Goal: Task Accomplishment & Management: Manage account settings

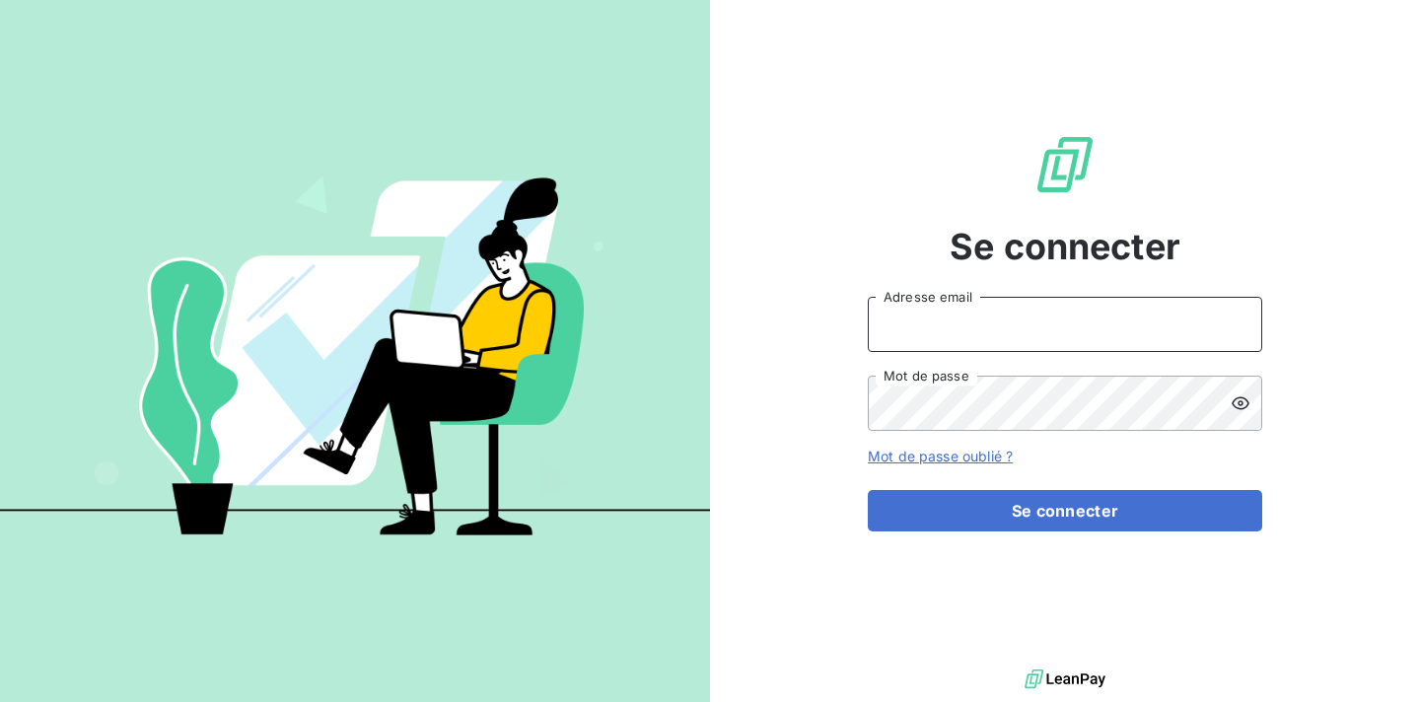
click at [1005, 321] on input "Adresse email" at bounding box center [1065, 324] width 394 height 55
type input "[EMAIL_ADDRESS][DOMAIN_NAME]"
click at [868, 490] on button "Se connecter" at bounding box center [1065, 510] width 394 height 41
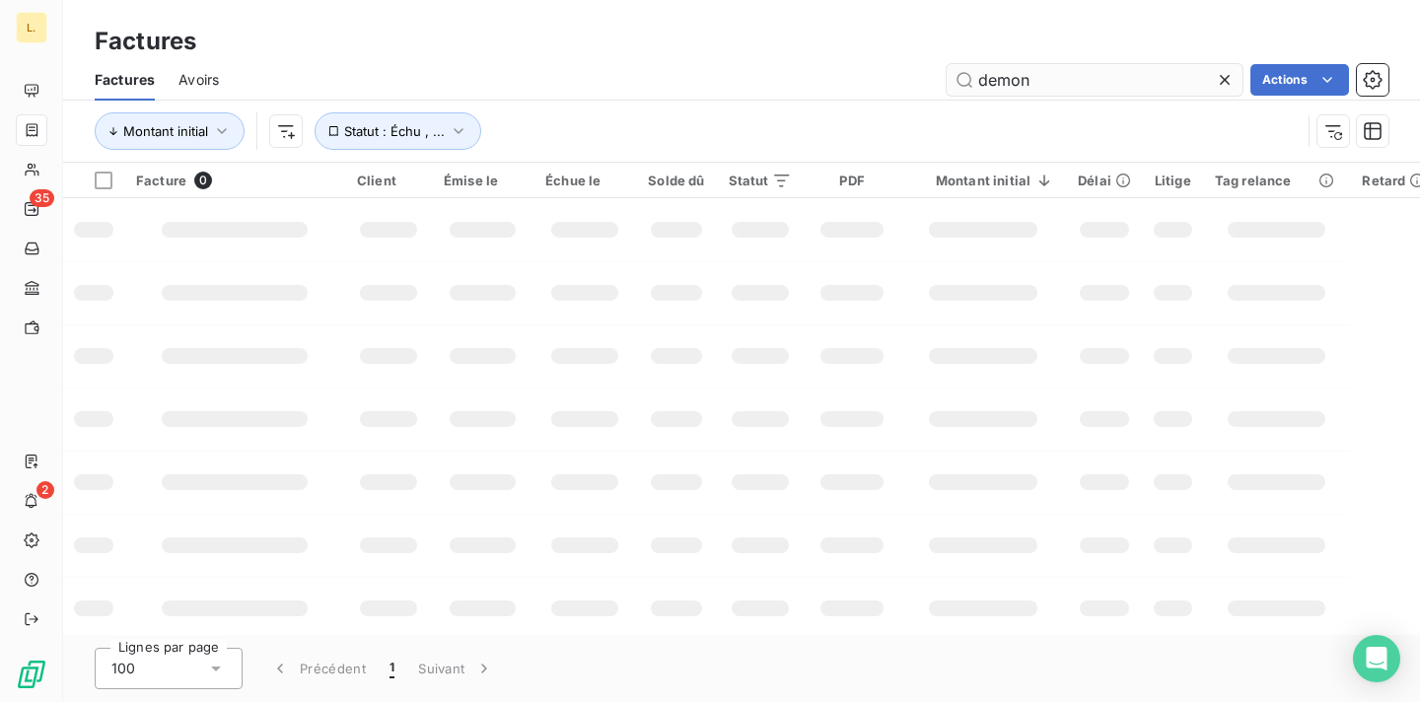
click at [1040, 86] on input "demon" at bounding box center [1095, 80] width 296 height 32
type input "milliet"
click at [807, 61] on div "Factures Avoirs milliet Actions" at bounding box center [741, 79] width 1357 height 41
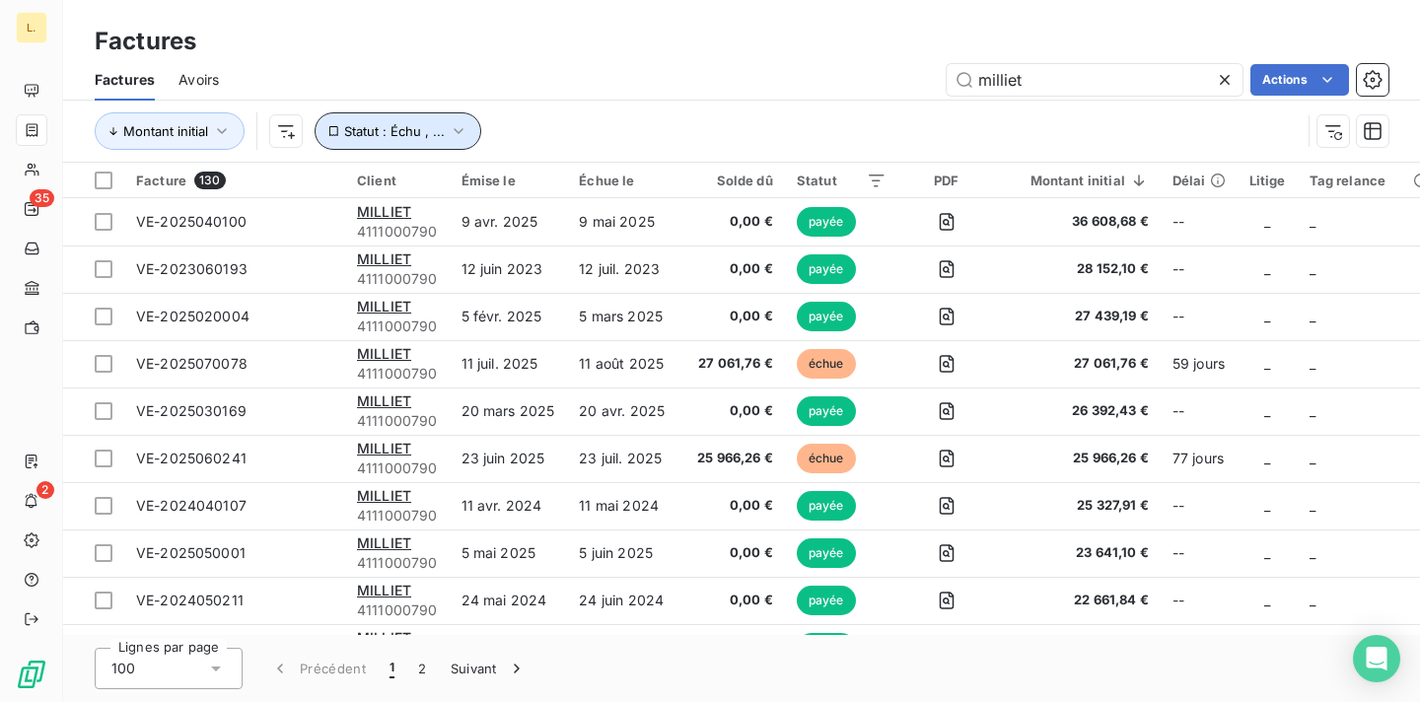
click at [419, 117] on button "Statut : Échu , ..." at bounding box center [398, 130] width 167 height 37
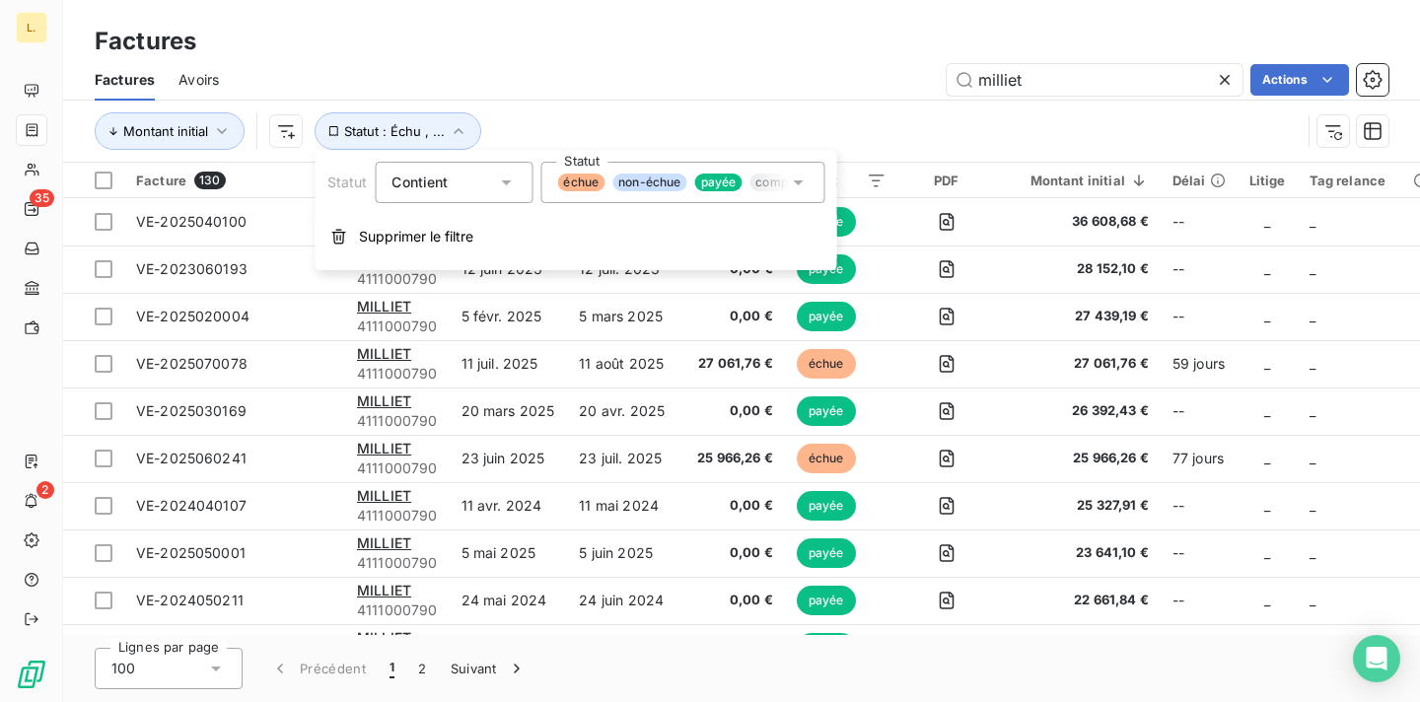
click at [708, 180] on span "payée" at bounding box center [718, 183] width 47 height 18
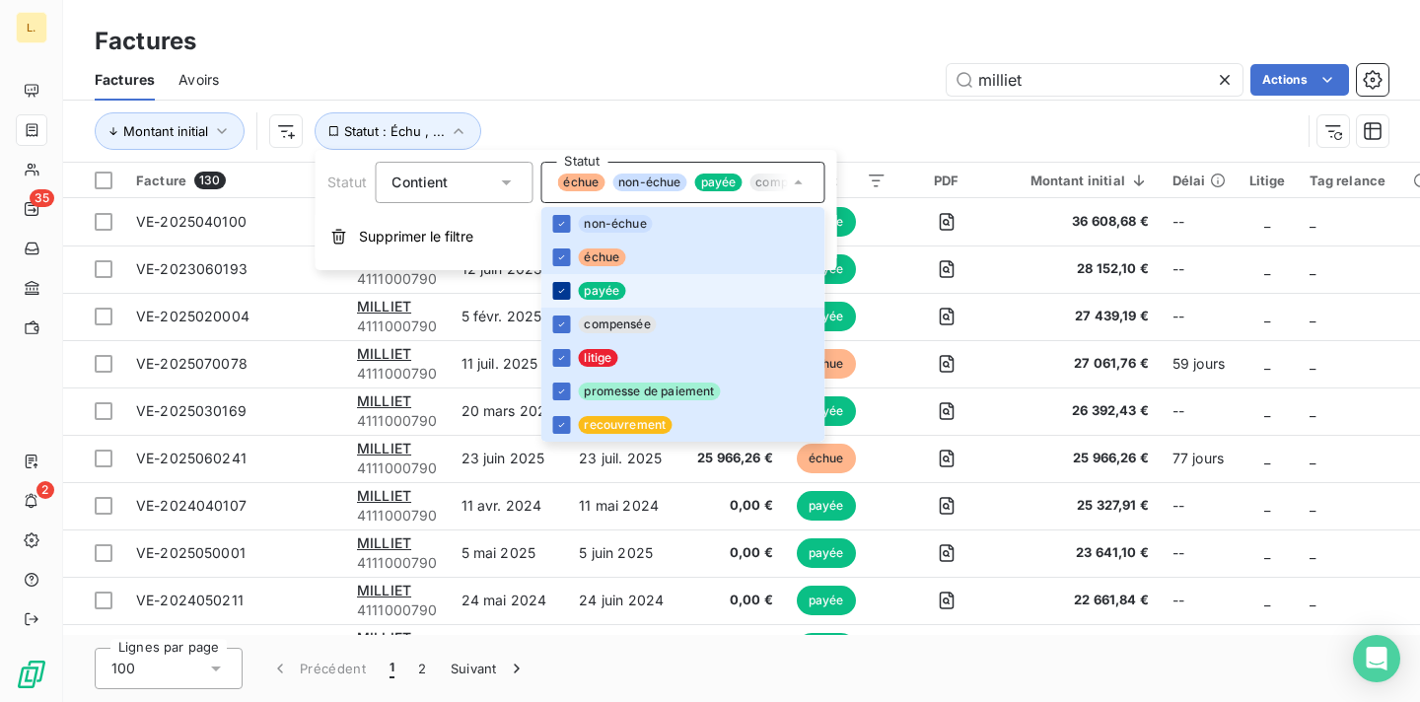
click at [559, 293] on icon at bounding box center [561, 291] width 12 height 12
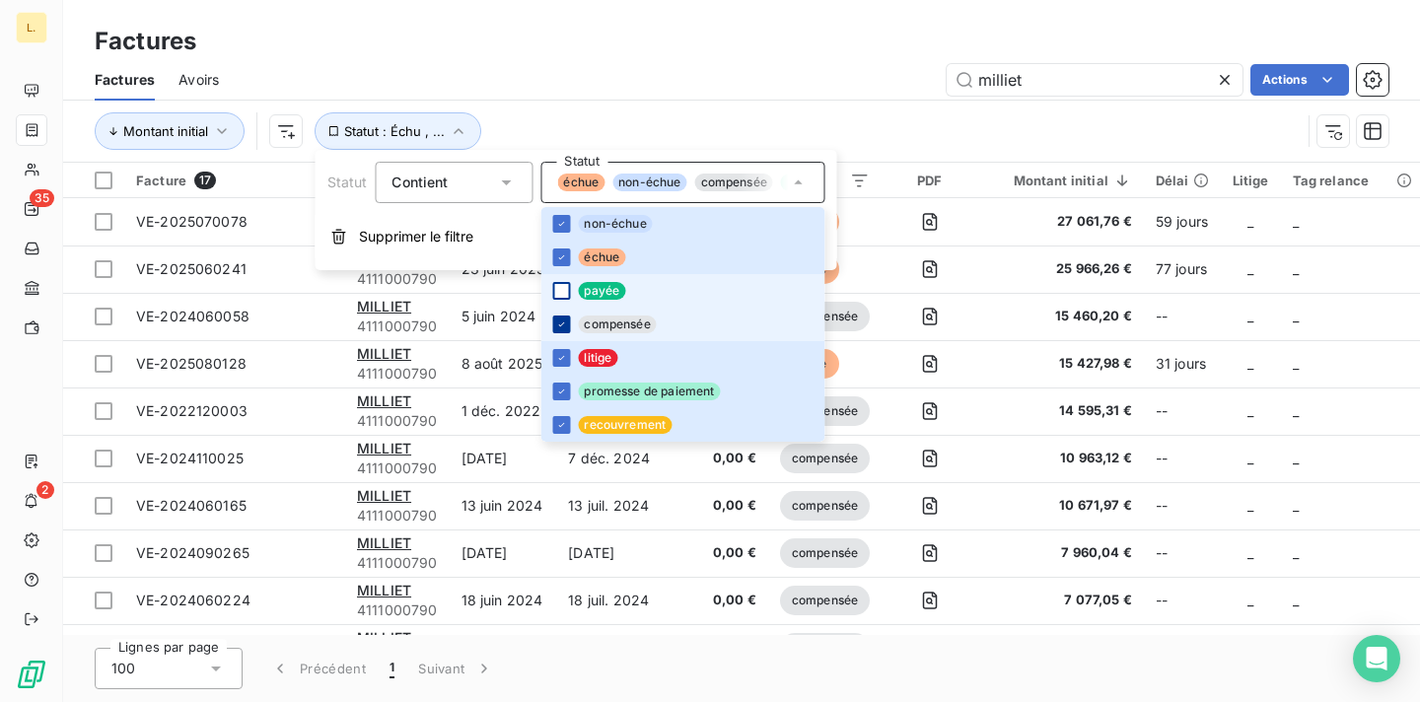
click at [559, 322] on icon at bounding box center [561, 325] width 12 height 12
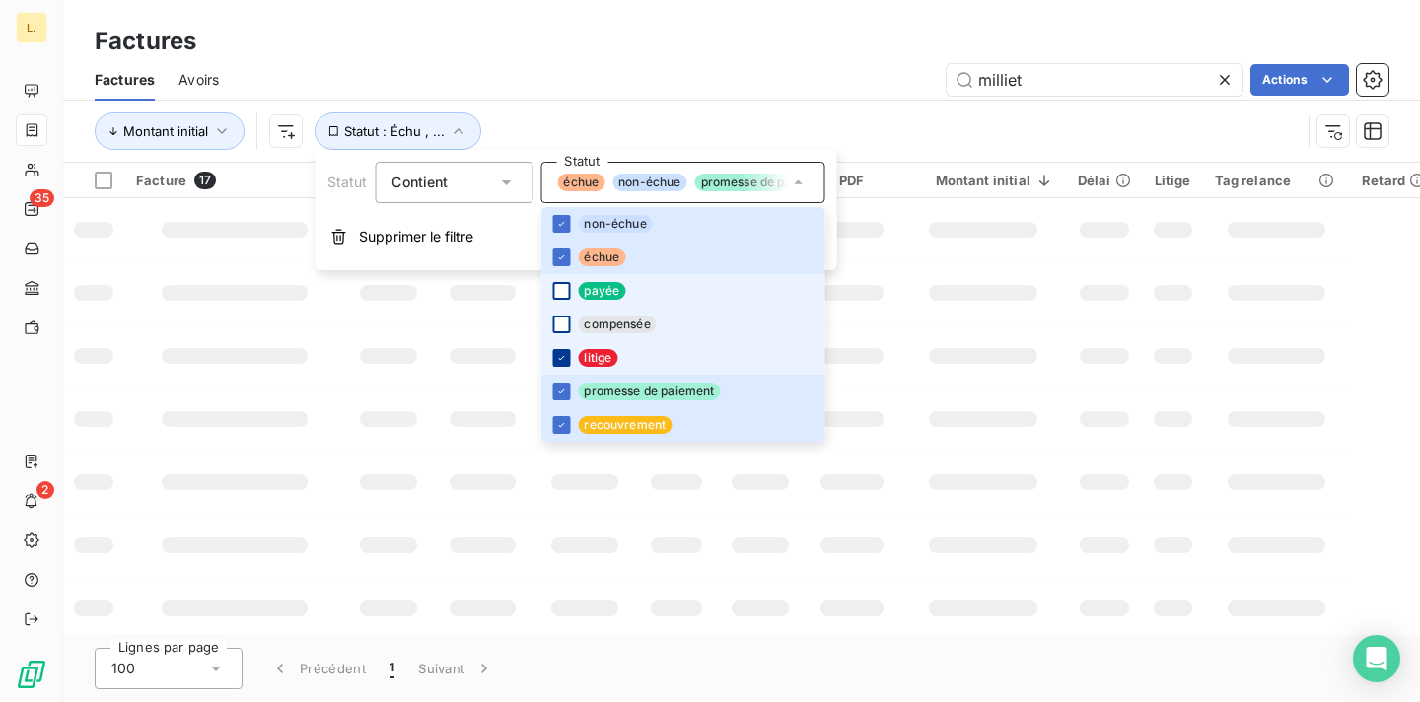
click at [559, 360] on icon at bounding box center [561, 358] width 12 height 12
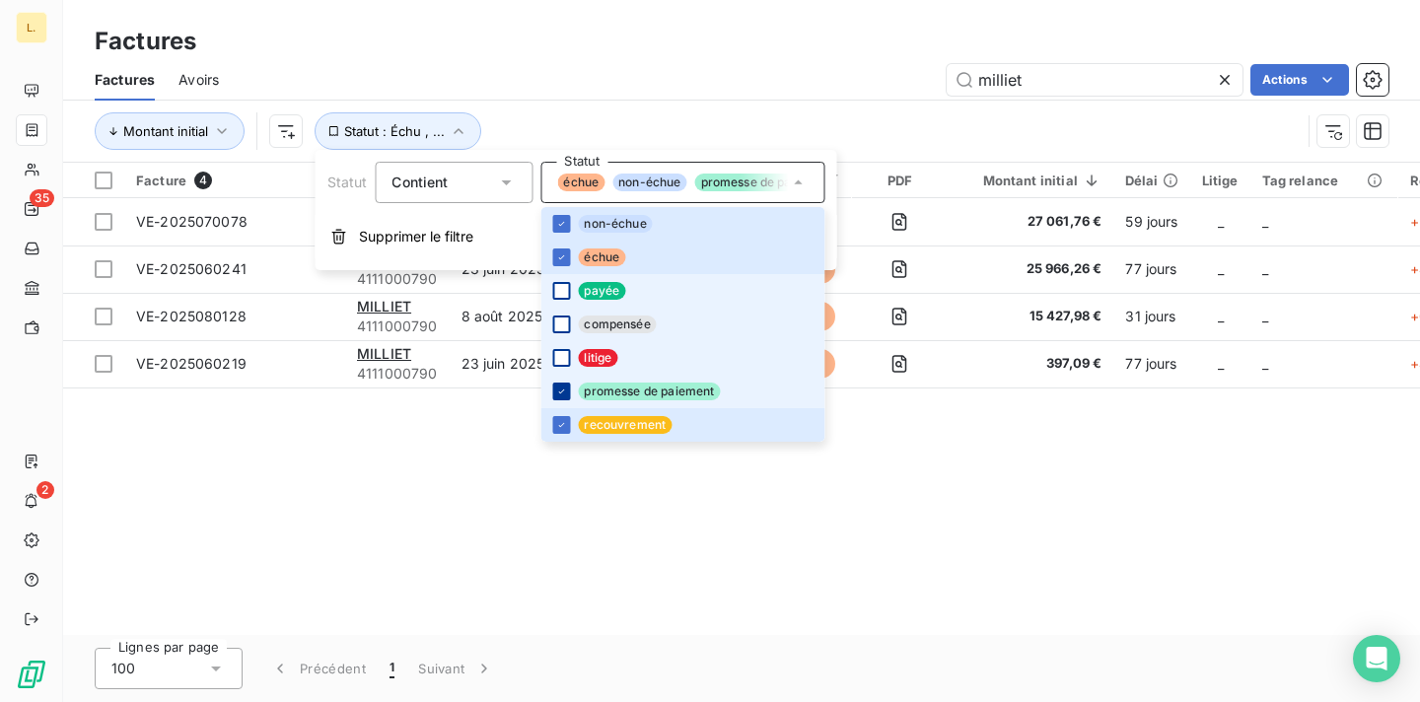
click at [559, 383] on div at bounding box center [561, 392] width 18 height 18
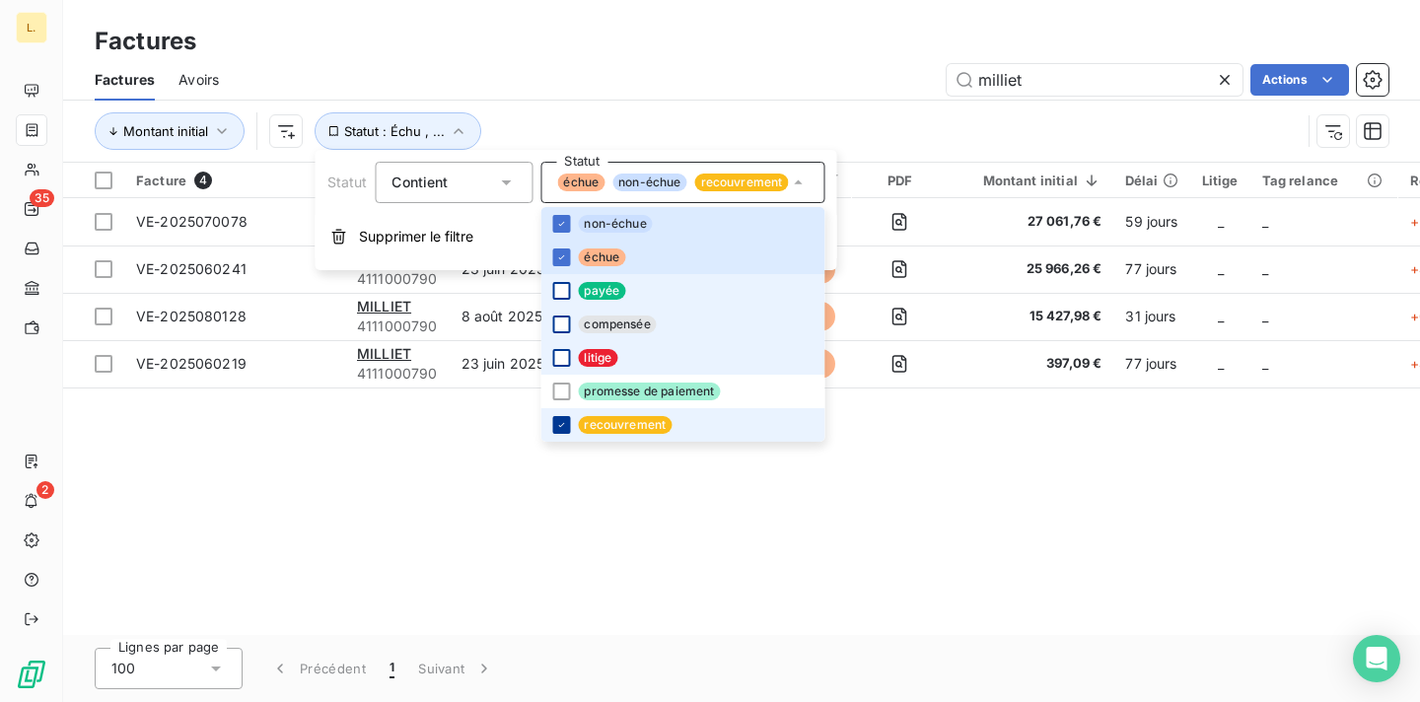
click at [559, 433] on div at bounding box center [561, 425] width 18 height 18
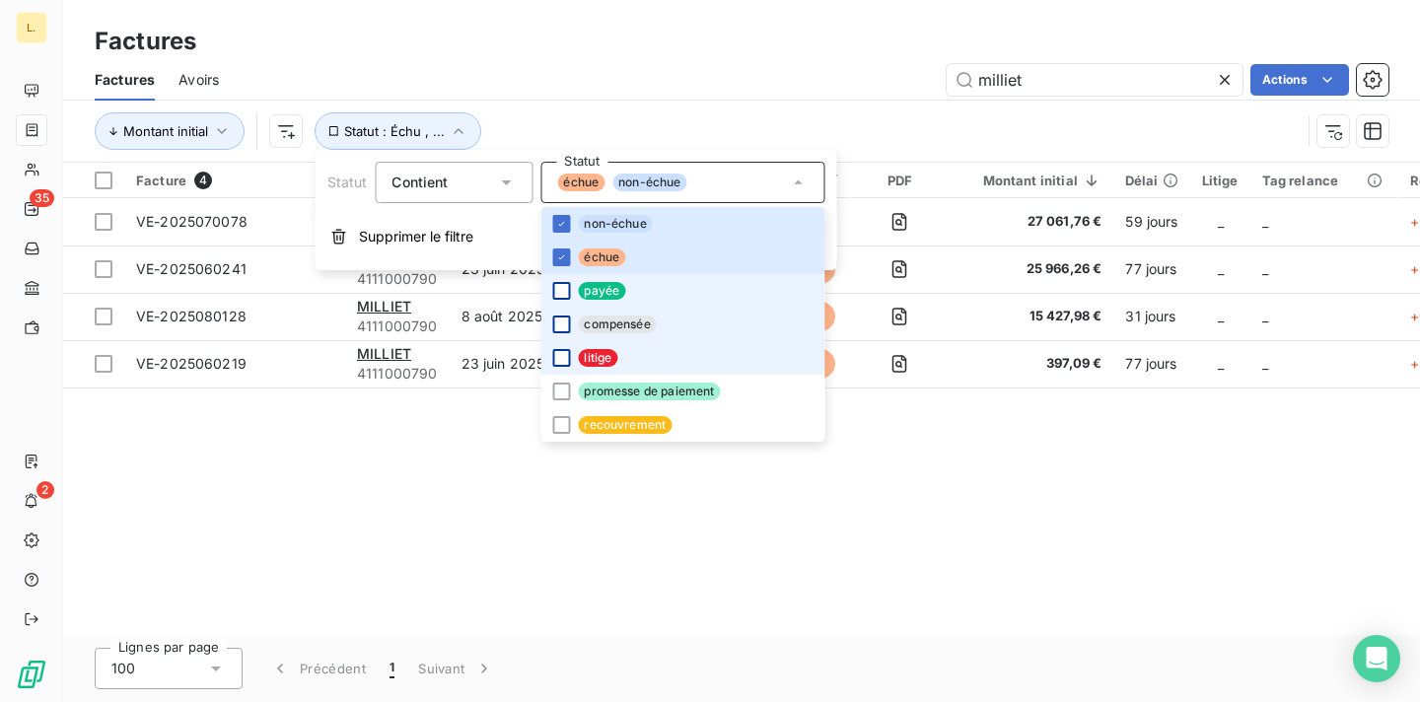
click at [743, 57] on div "Factures" at bounding box center [741, 42] width 1357 height 36
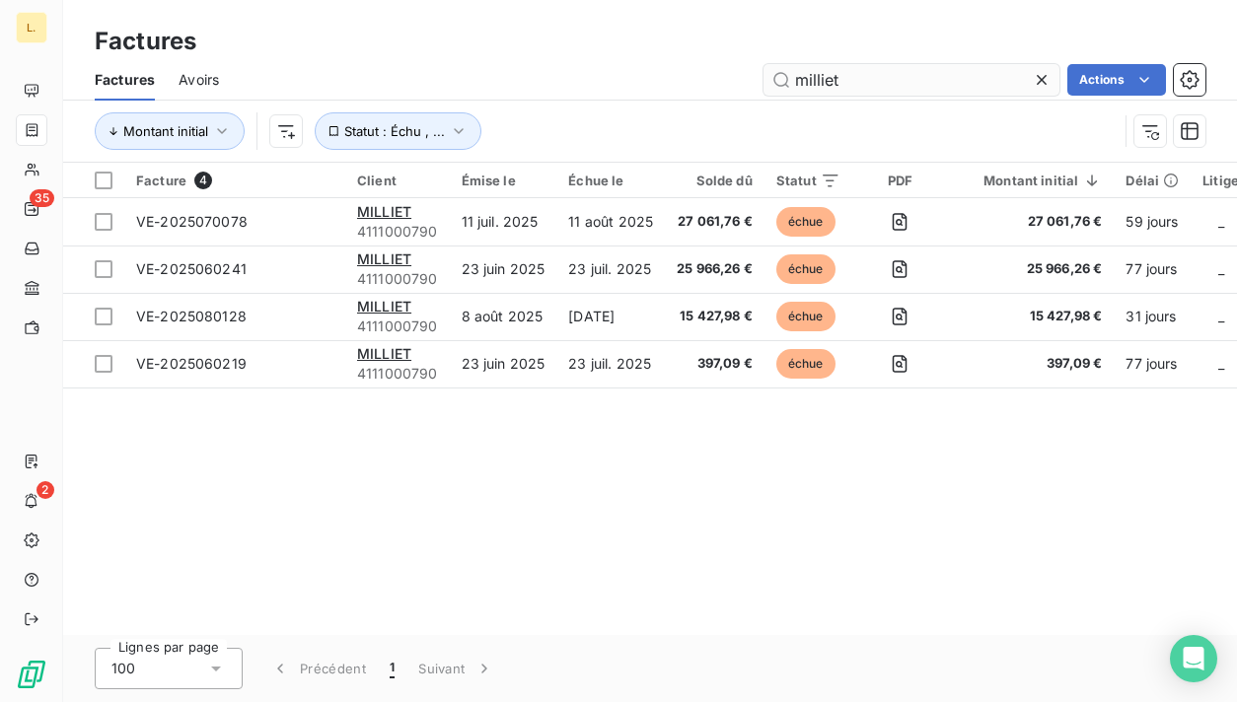
click at [836, 88] on input "milliet" at bounding box center [911, 80] width 296 height 32
type input "chambord"
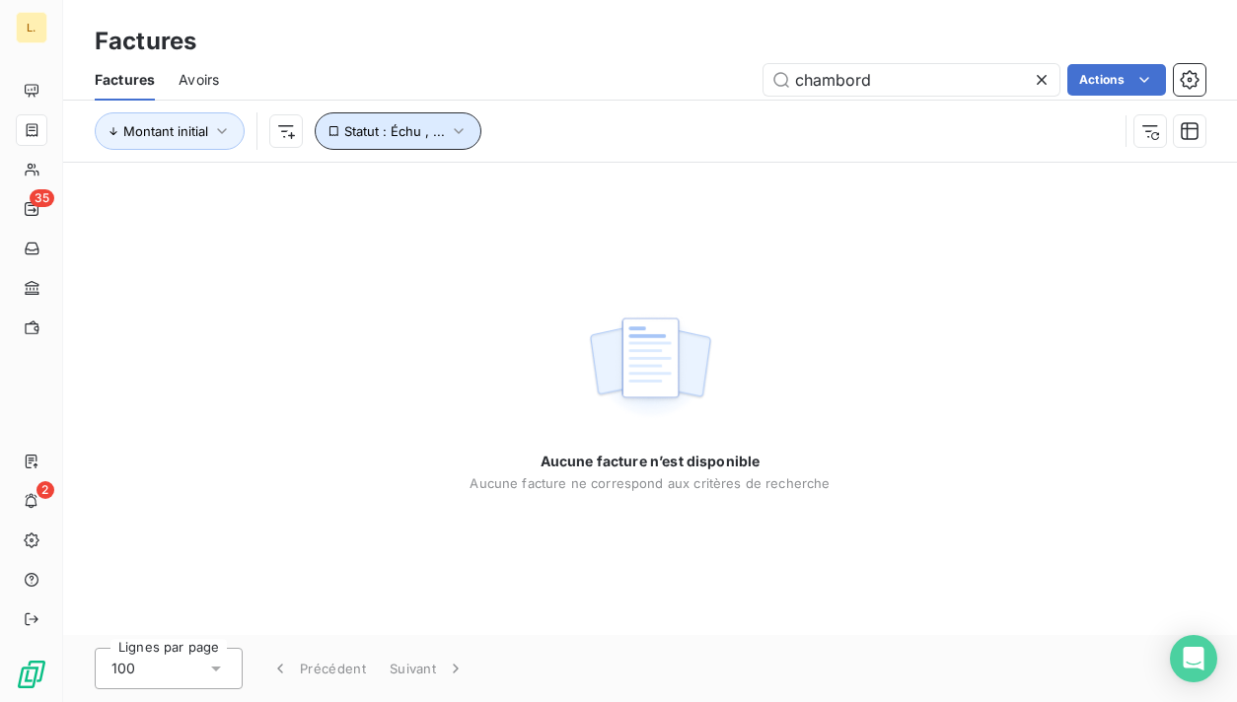
click at [423, 130] on span "Statut : Échu , ..." at bounding box center [394, 131] width 101 height 16
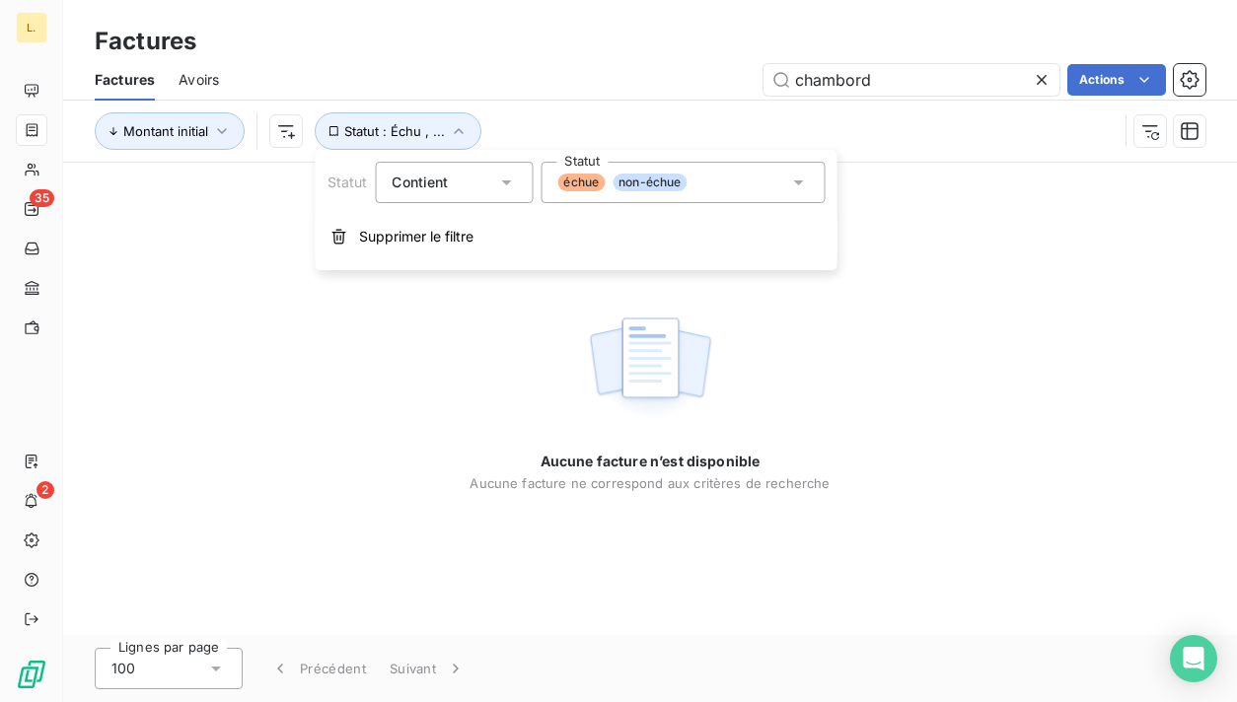
click at [654, 177] on span "non-échue" at bounding box center [649, 183] width 74 height 18
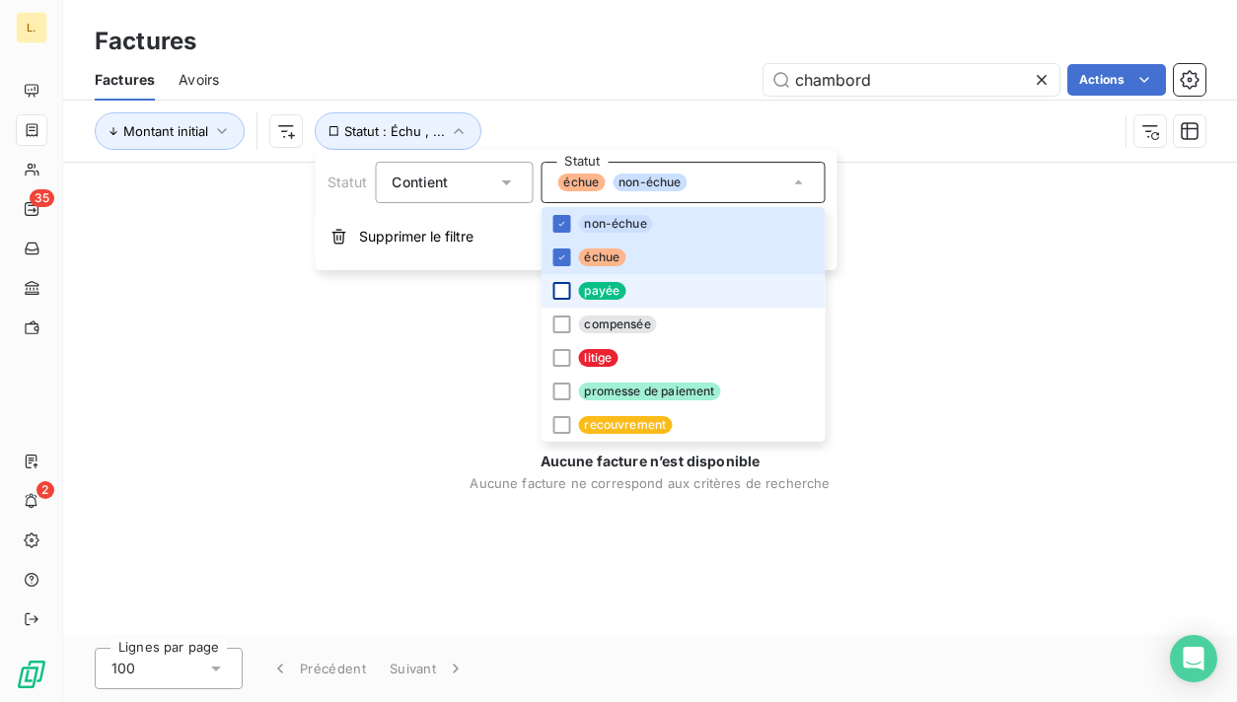
click at [559, 299] on div at bounding box center [561, 291] width 18 height 18
click at [461, 349] on div "Aucune facture n’est disponible Aucune facture ne correspond aux critères de re…" at bounding box center [650, 399] width 1174 height 472
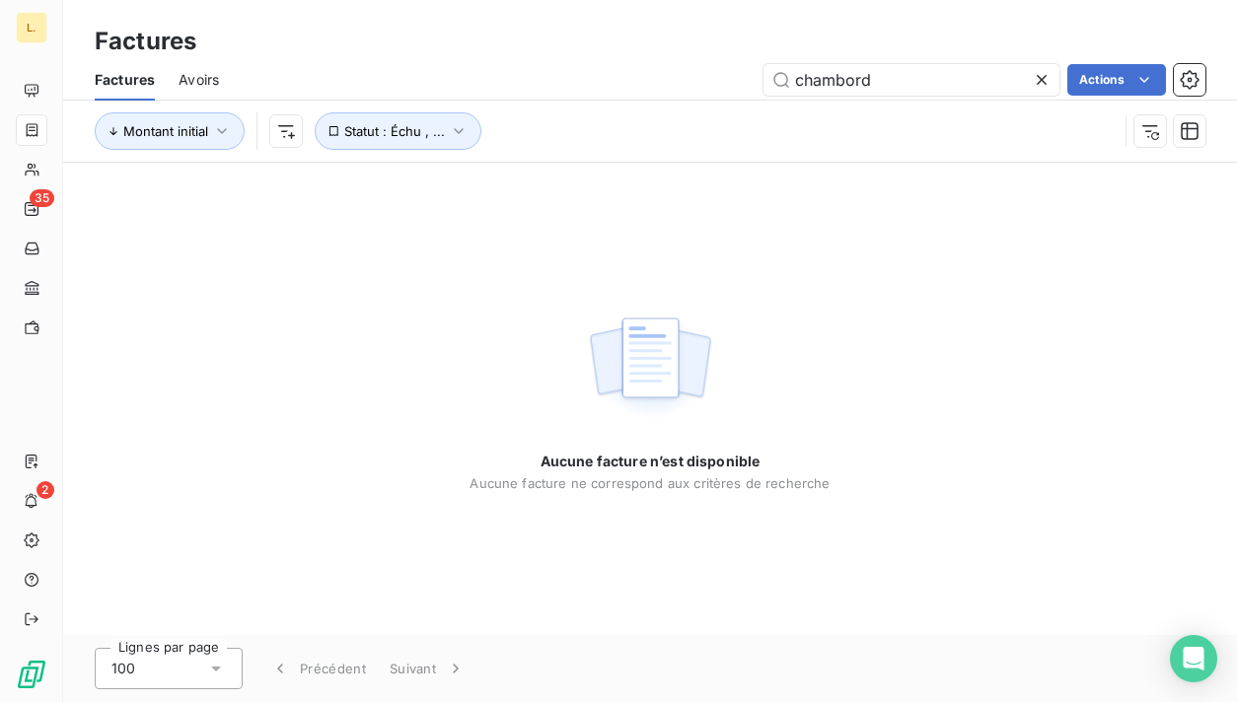
click at [1044, 86] on icon at bounding box center [1042, 80] width 20 height 20
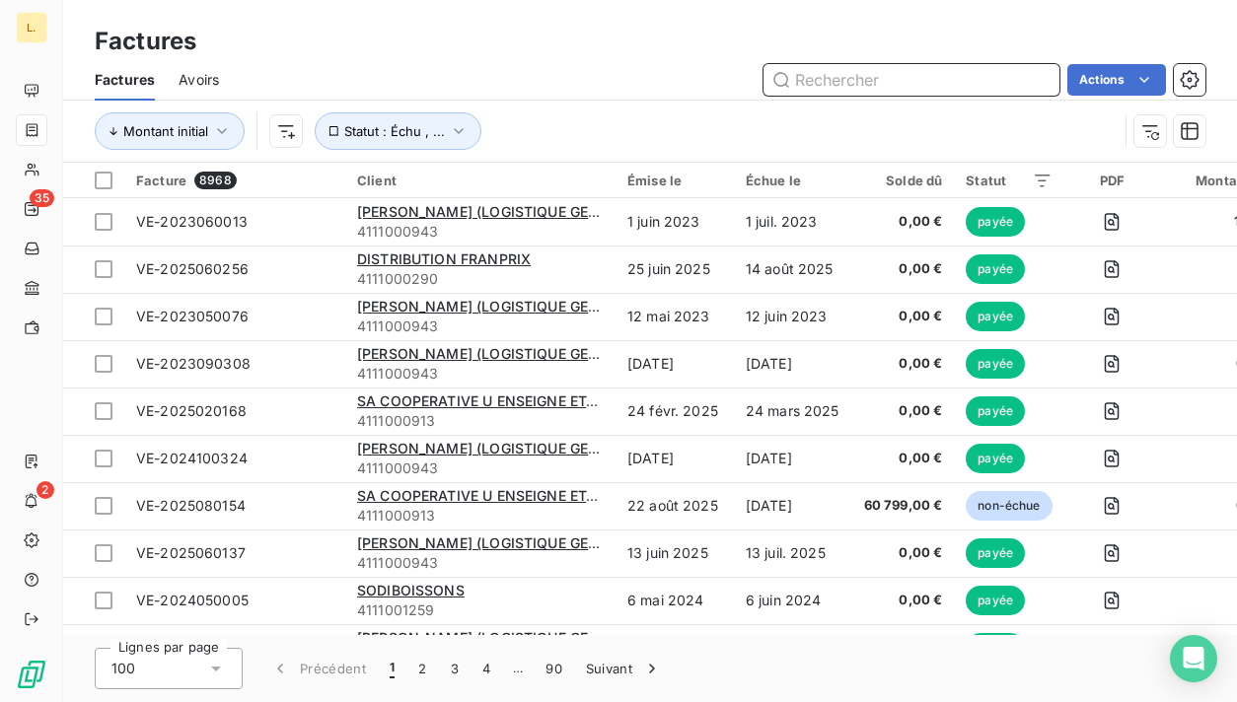
click at [853, 85] on input "text" at bounding box center [911, 80] width 296 height 32
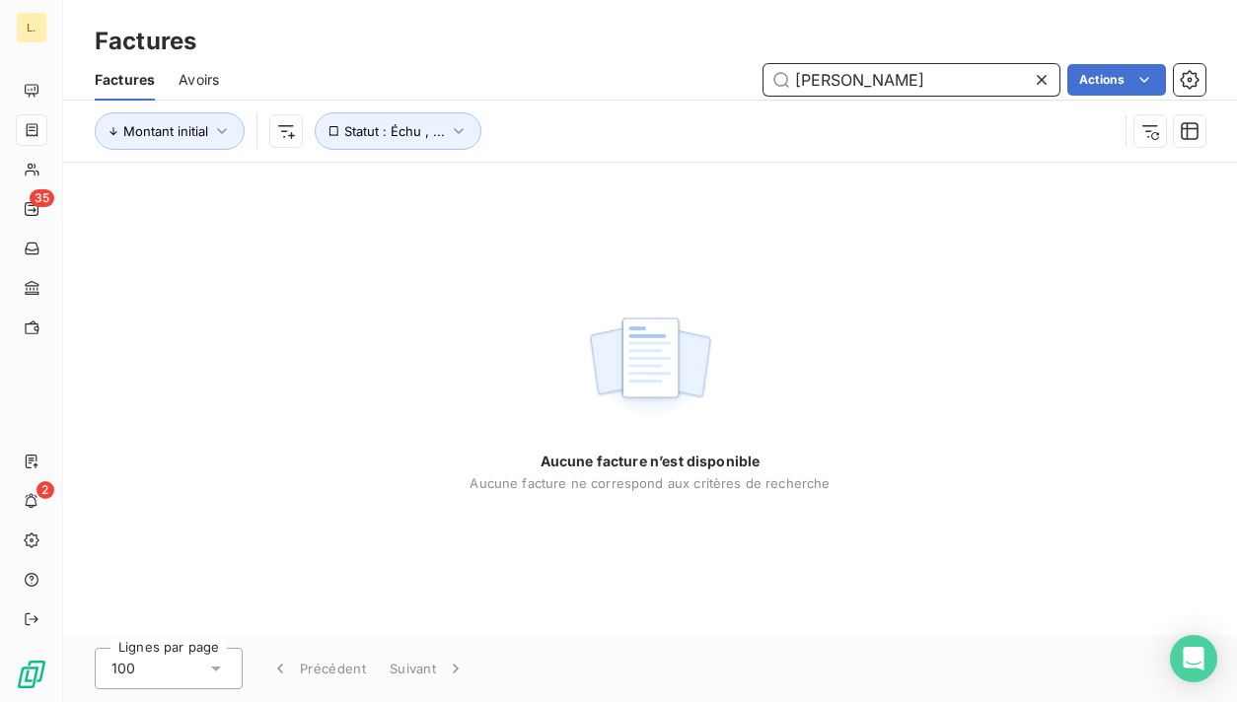
type input "schoen"
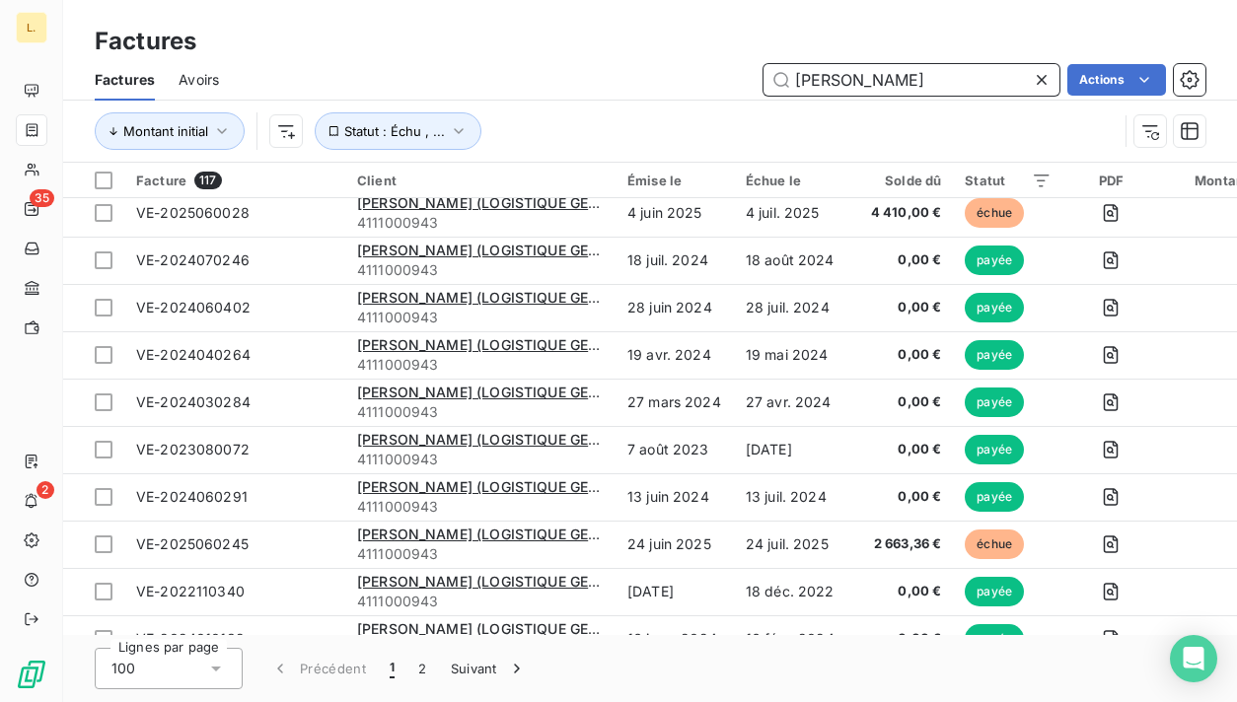
scroll to position [3870, 0]
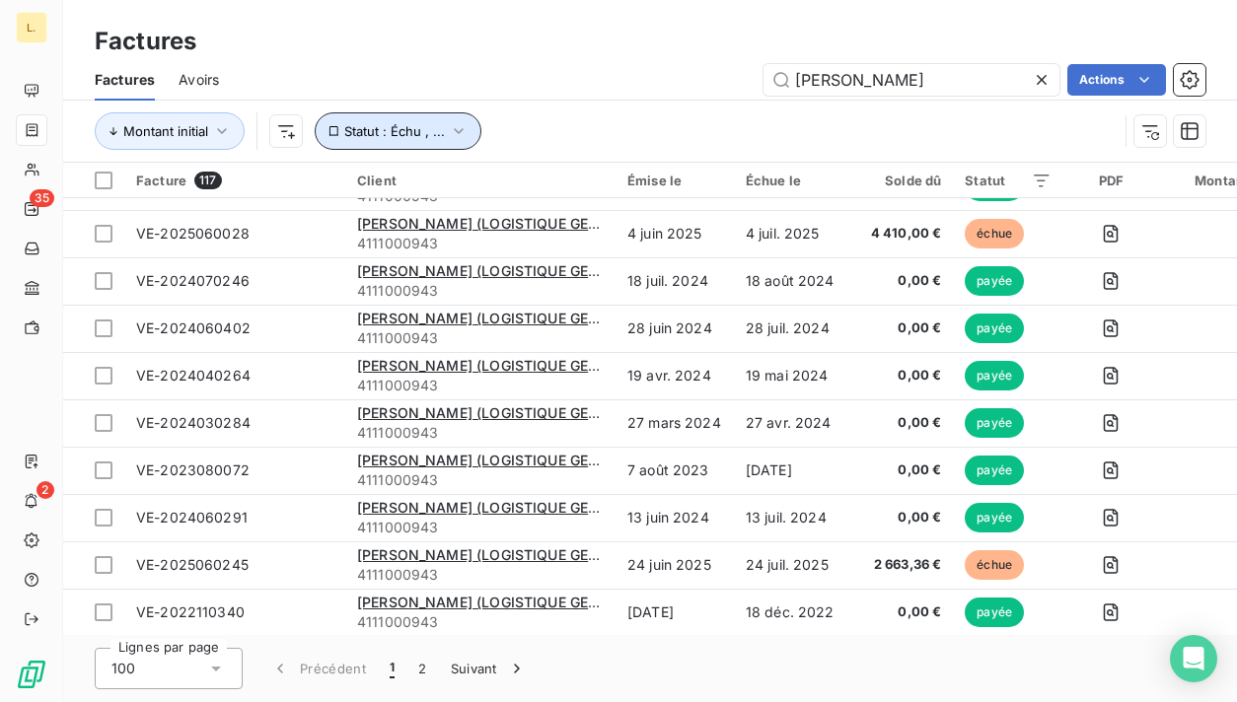
click at [425, 139] on button "Statut : Échu , ..." at bounding box center [398, 130] width 167 height 37
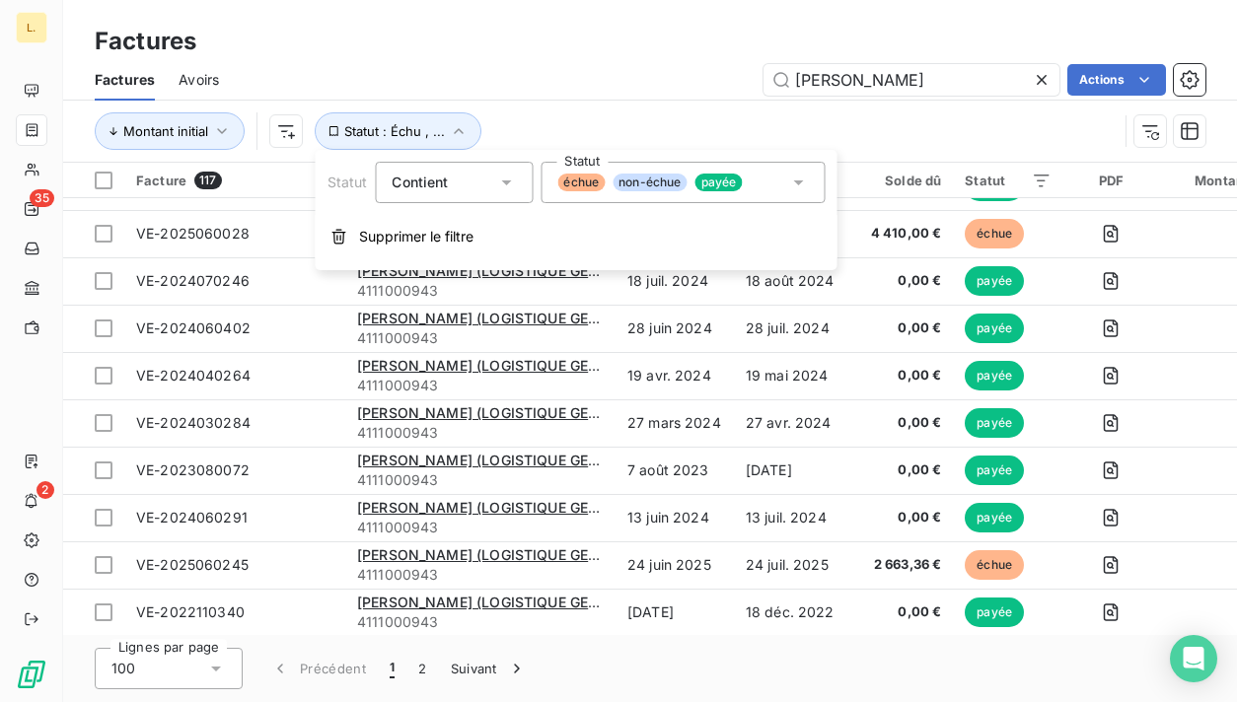
click at [667, 177] on span "non-échue" at bounding box center [649, 183] width 74 height 18
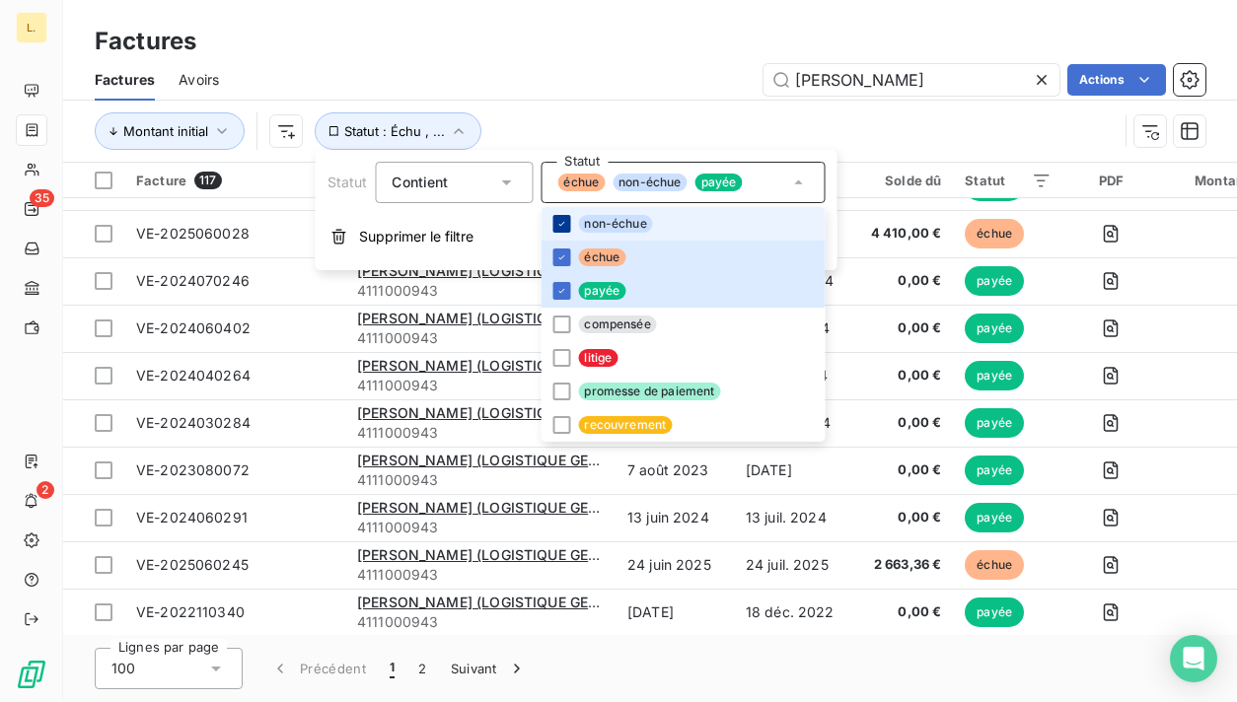
click at [562, 217] on div at bounding box center [561, 224] width 18 height 18
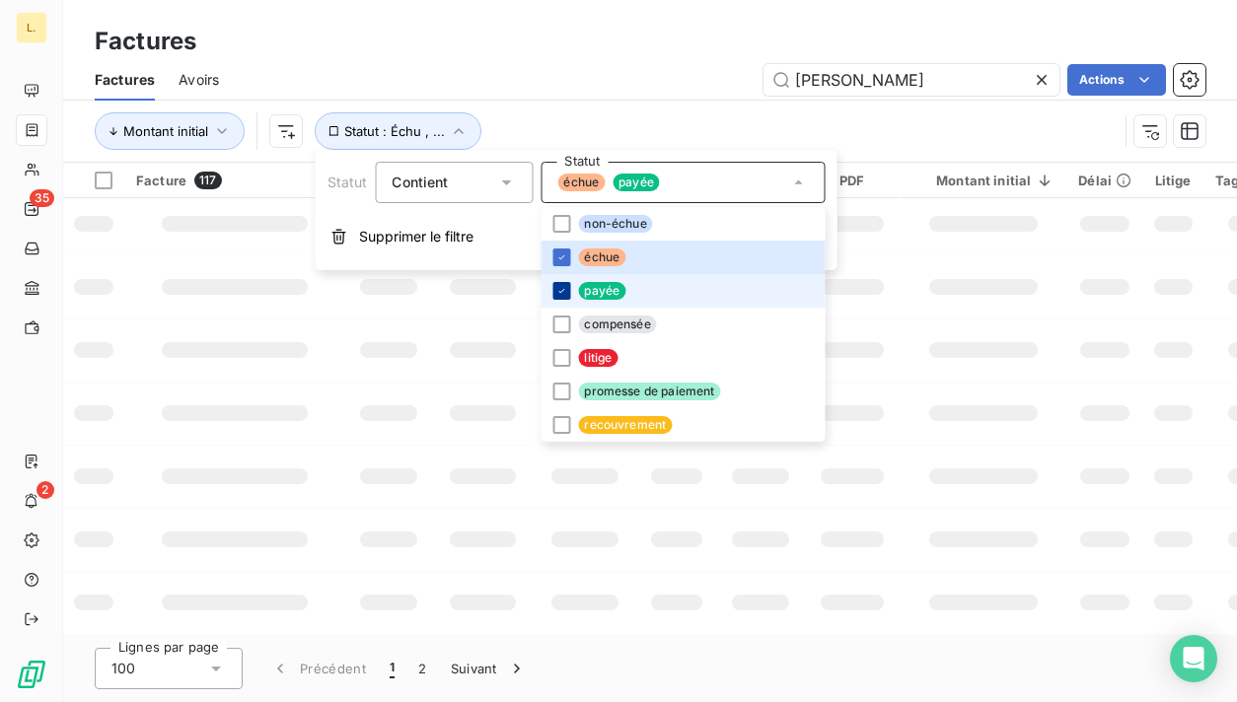
click at [559, 294] on icon at bounding box center [561, 291] width 12 height 12
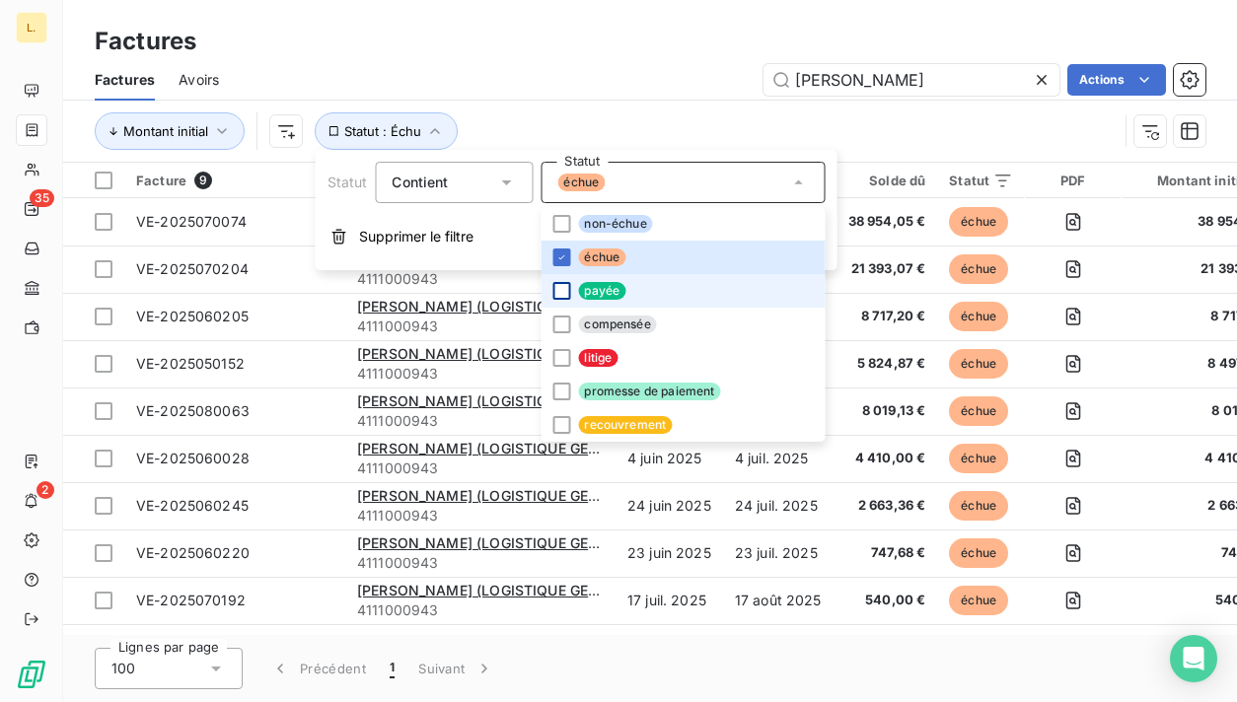
scroll to position [0, 0]
click at [680, 82] on div "schoen Actions" at bounding box center [724, 80] width 963 height 32
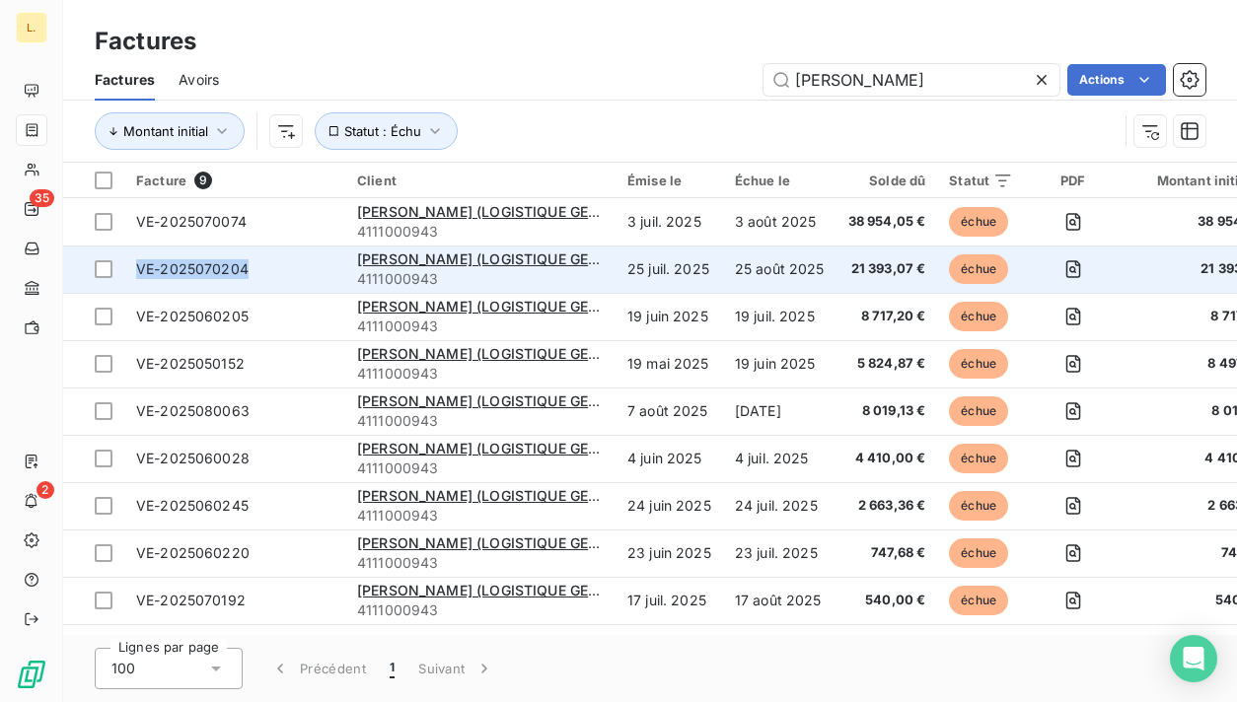
drag, startPoint x: 262, startPoint y: 268, endPoint x: 138, endPoint y: 270, distance: 124.3
click at [137, 270] on span "VE-2025070204" at bounding box center [234, 269] width 197 height 20
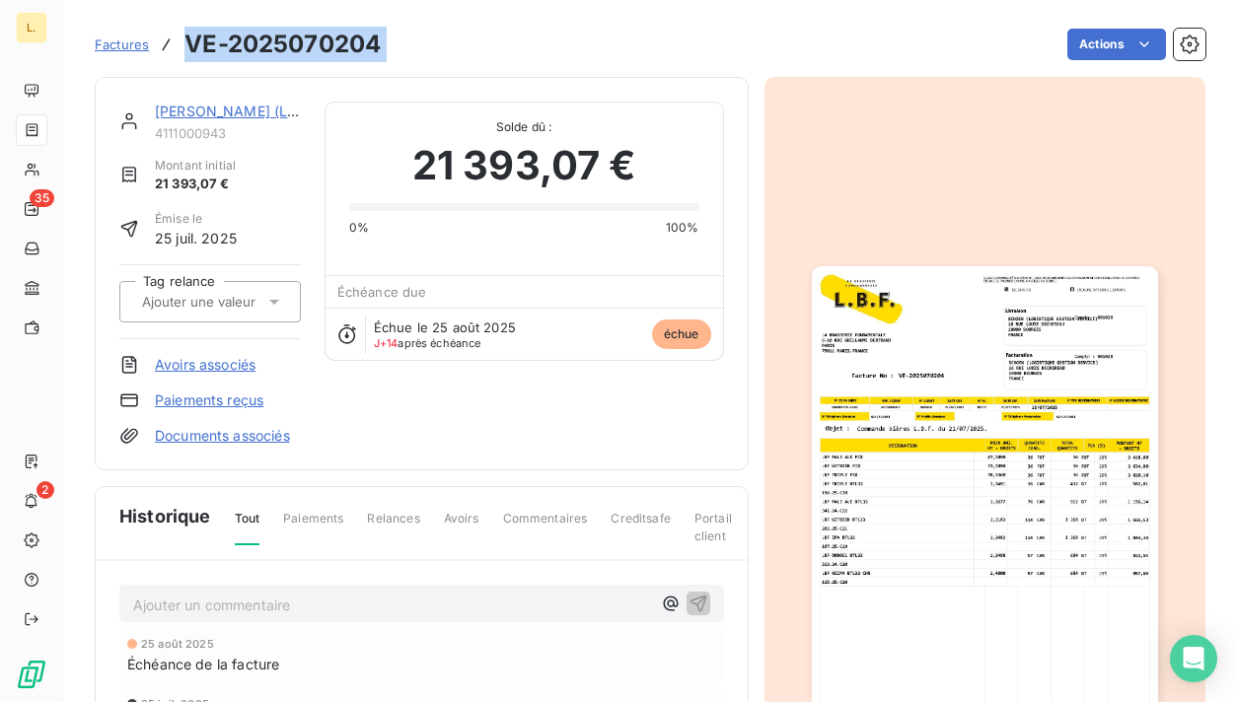
drag, startPoint x: 409, startPoint y: 53, endPoint x: 188, endPoint y: 51, distance: 220.9
click at [188, 52] on div "Factures VE-2025070204 Actions" at bounding box center [650, 44] width 1110 height 41
copy section "VE-2025070204 Actions"
